Goal: Browse casually: Explore the website without a specific task or goal

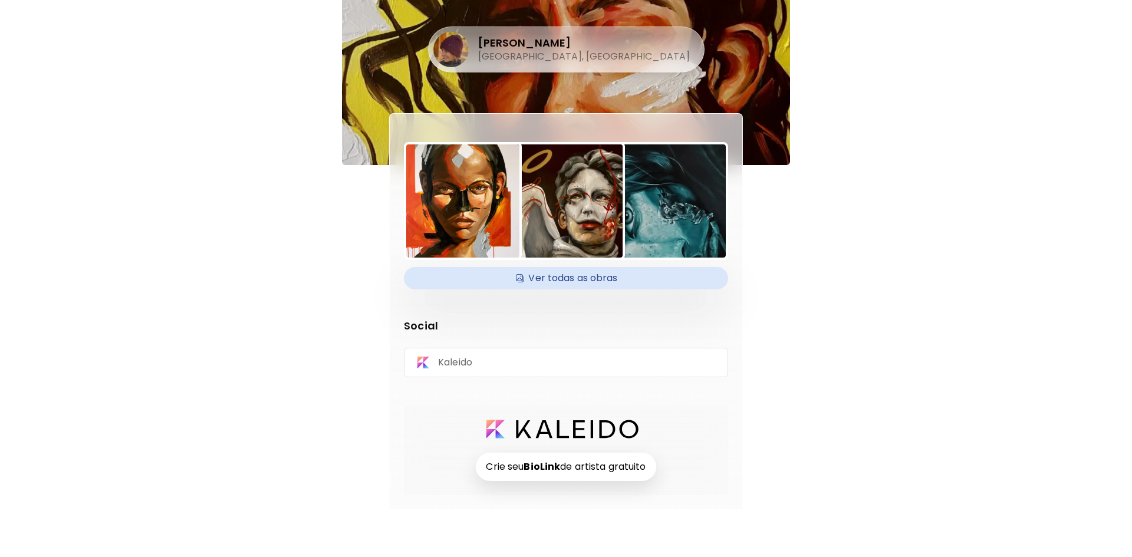
click at [617, 279] on h4 "Ver todas as obras" at bounding box center [566, 278] width 310 height 18
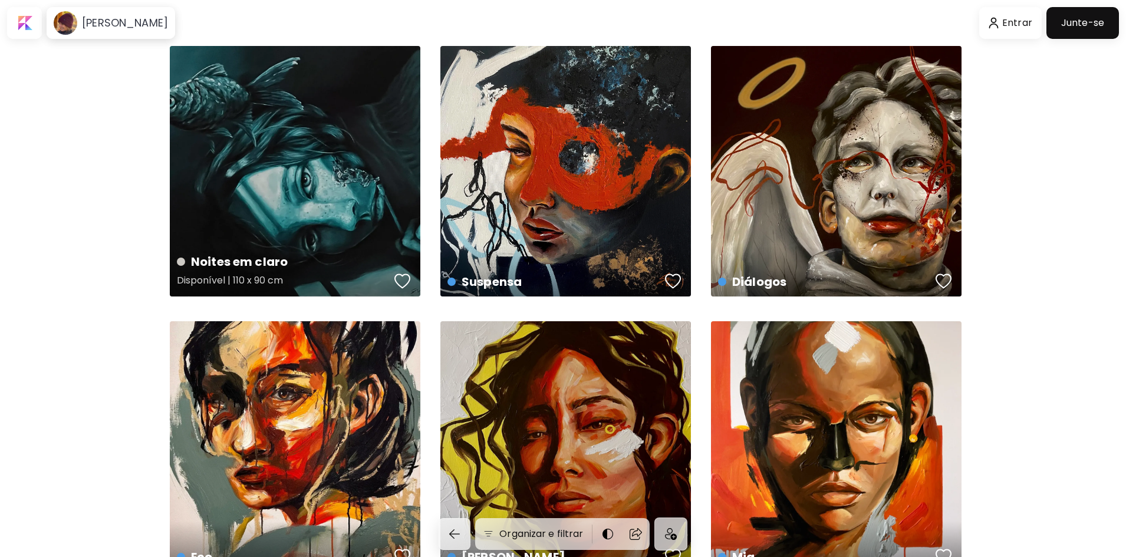
click at [307, 197] on div "Noites em claro Disponível | 110 x 90 cm" at bounding box center [295, 171] width 251 height 251
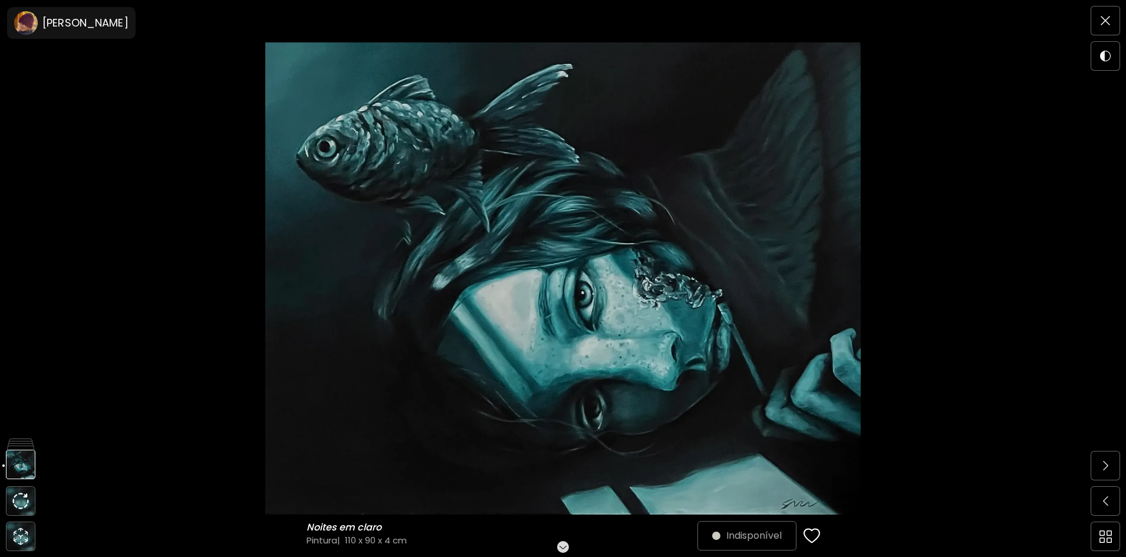
click at [470, 233] on img at bounding box center [563, 278] width 1027 height 472
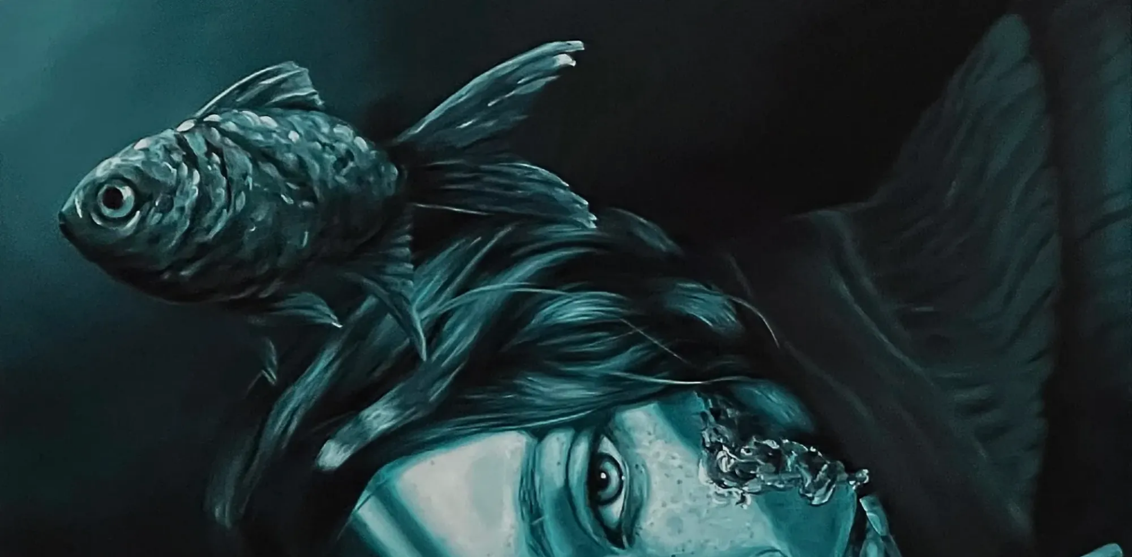
click at [530, 235] on img at bounding box center [566, 449] width 1132 height 898
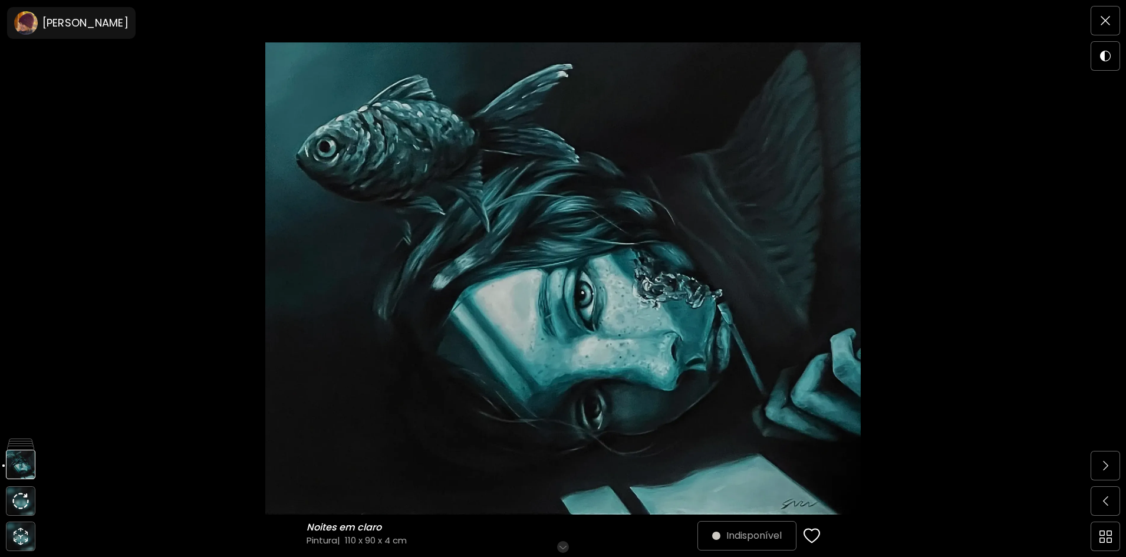
click at [964, 235] on img at bounding box center [563, 278] width 1027 height 472
